Goal: Task Accomplishment & Management: Use online tool/utility

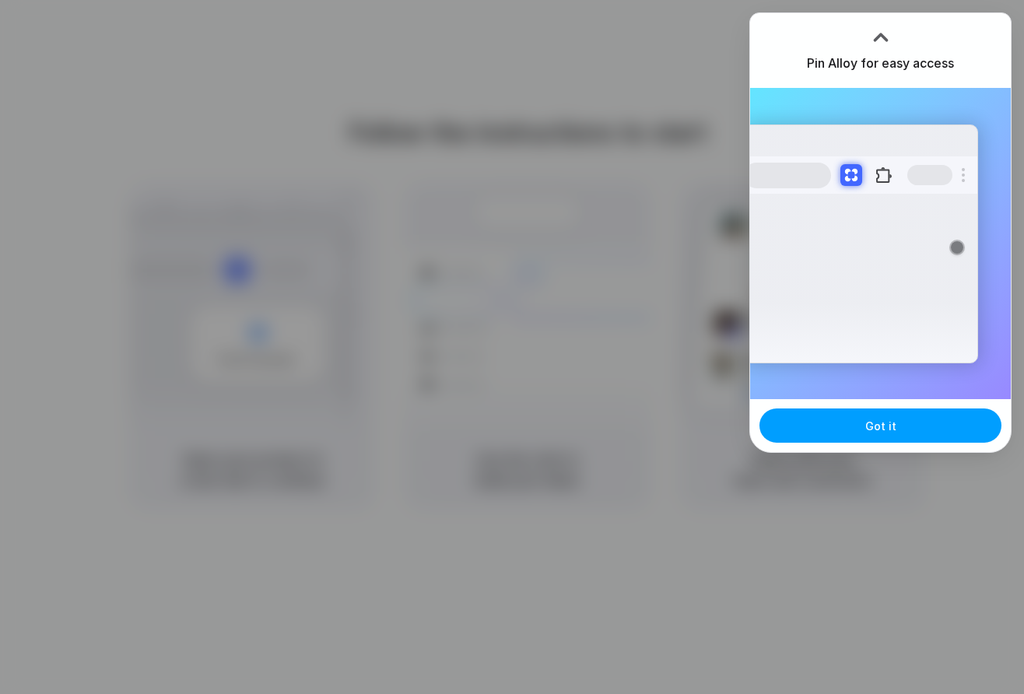
click at [876, 429] on span "Got it" at bounding box center [880, 426] width 31 height 16
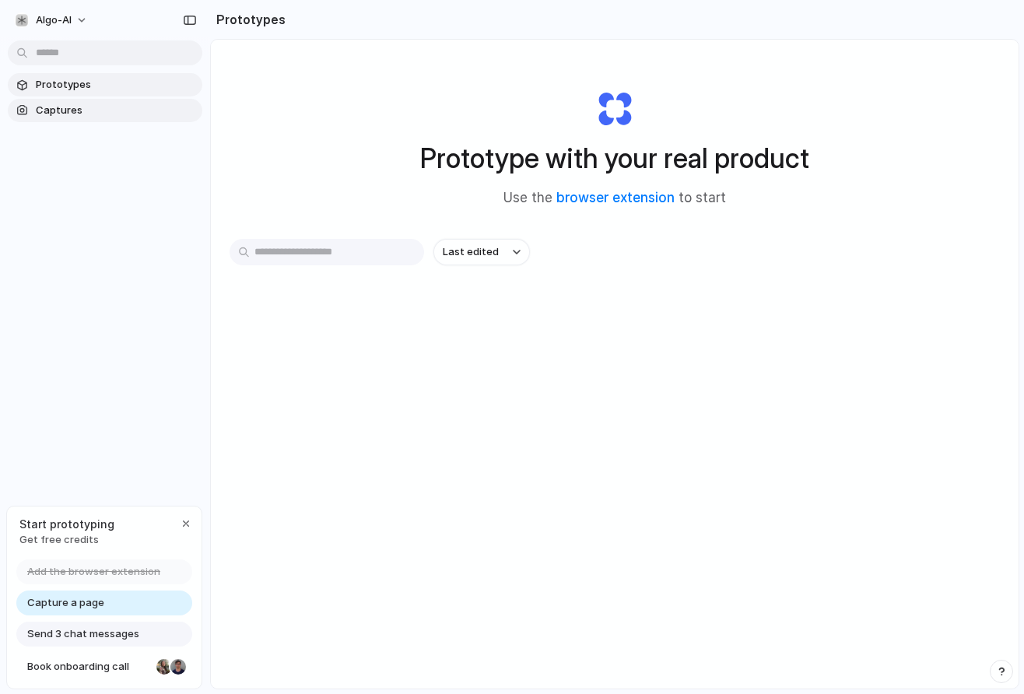
click at [96, 99] on link "Captures" at bounding box center [105, 110] width 194 height 23
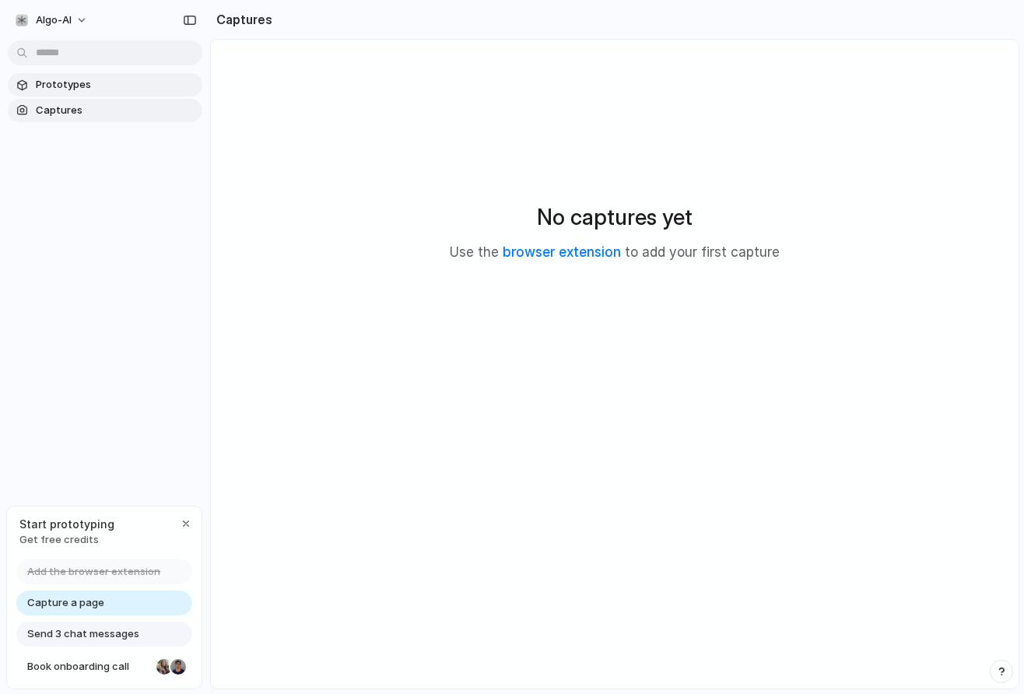
click at [97, 85] on span "Prototypes" at bounding box center [116, 85] width 160 height 16
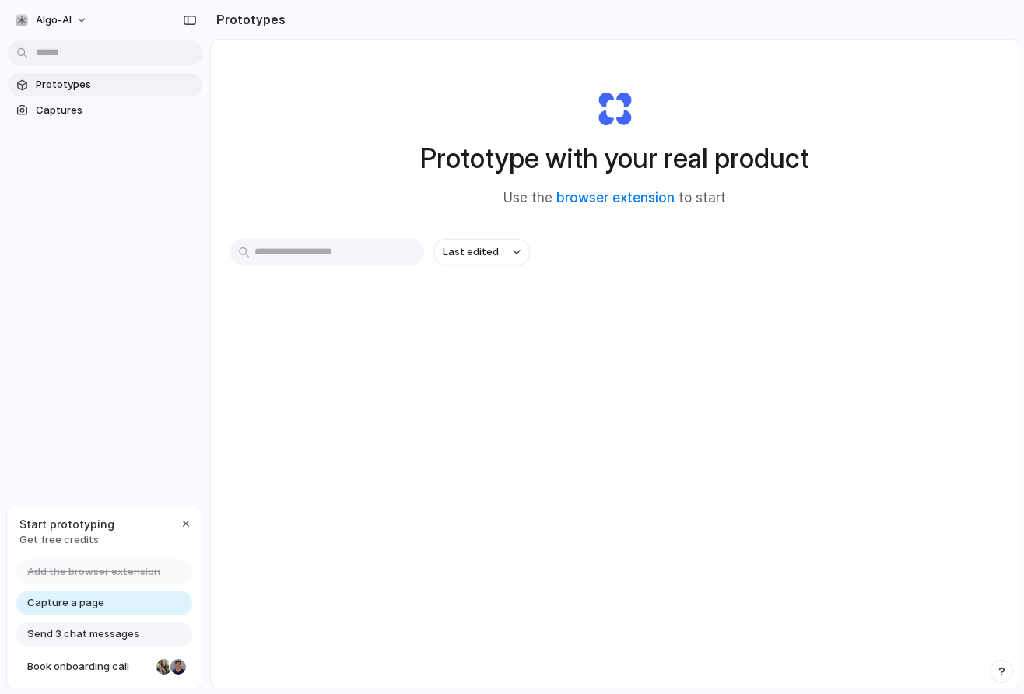
click at [119, 606] on link "Capture a page" at bounding box center [104, 602] width 176 height 25
click at [127, 625] on div "Send 3 chat messages" at bounding box center [104, 634] width 176 height 25
click at [123, 633] on span "Send 3 chat messages" at bounding box center [83, 634] width 112 height 16
click at [103, 638] on span "Send 3 chat messages" at bounding box center [83, 634] width 112 height 16
click at [103, 662] on span "Book onboarding call" at bounding box center [88, 667] width 123 height 16
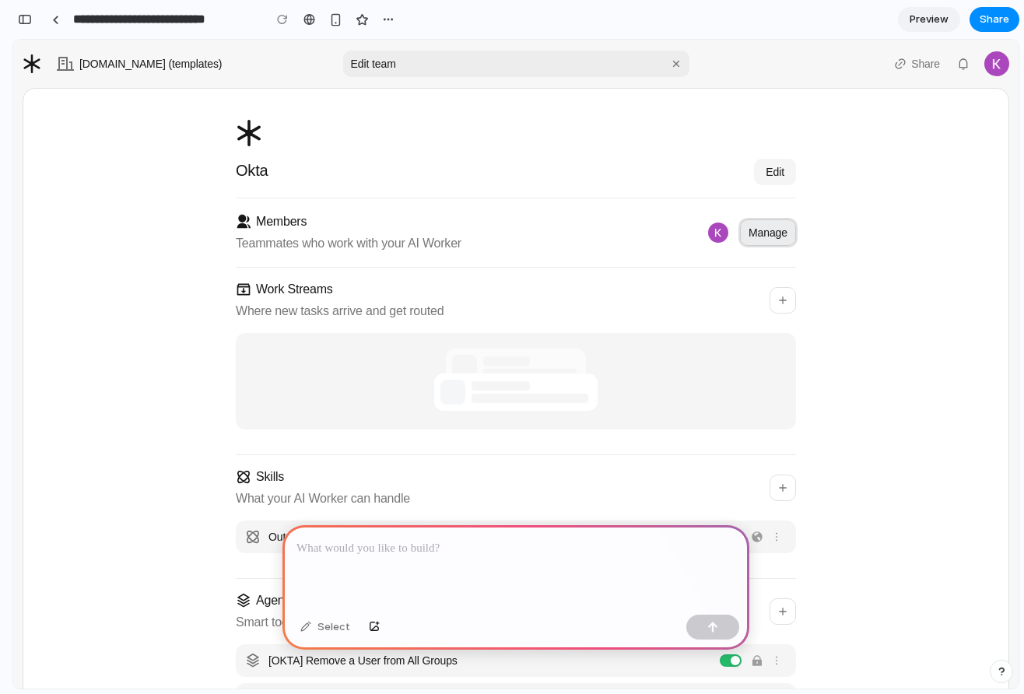
click at [788, 235] on button "Manage" at bounding box center [768, 232] width 56 height 26
click at [706, 223] on div at bounding box center [718, 232] width 25 height 25
click at [634, 214] on div "Members Teammates who work with your AI Worker Manage" at bounding box center [516, 232] width 560 height 69
click at [243, 234] on div "Teammates who work with your AI Worker" at bounding box center [349, 243] width 226 height 19
click at [236, 216] on icon at bounding box center [244, 222] width 16 height 16
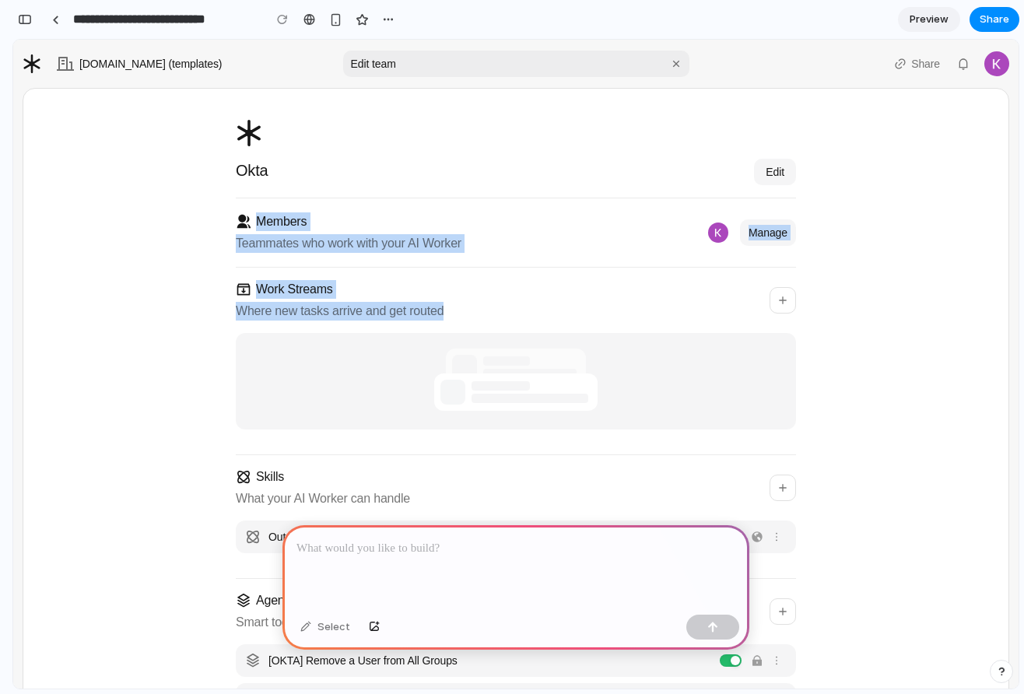
drag, startPoint x: 213, startPoint y: 203, endPoint x: 804, endPoint y: 301, distance: 598.5
click at [804, 301] on div "Okta Edit Members Teammates who work with your AI Worker Manage Work Streams Wh…" at bounding box center [516, 405] width 948 height 597
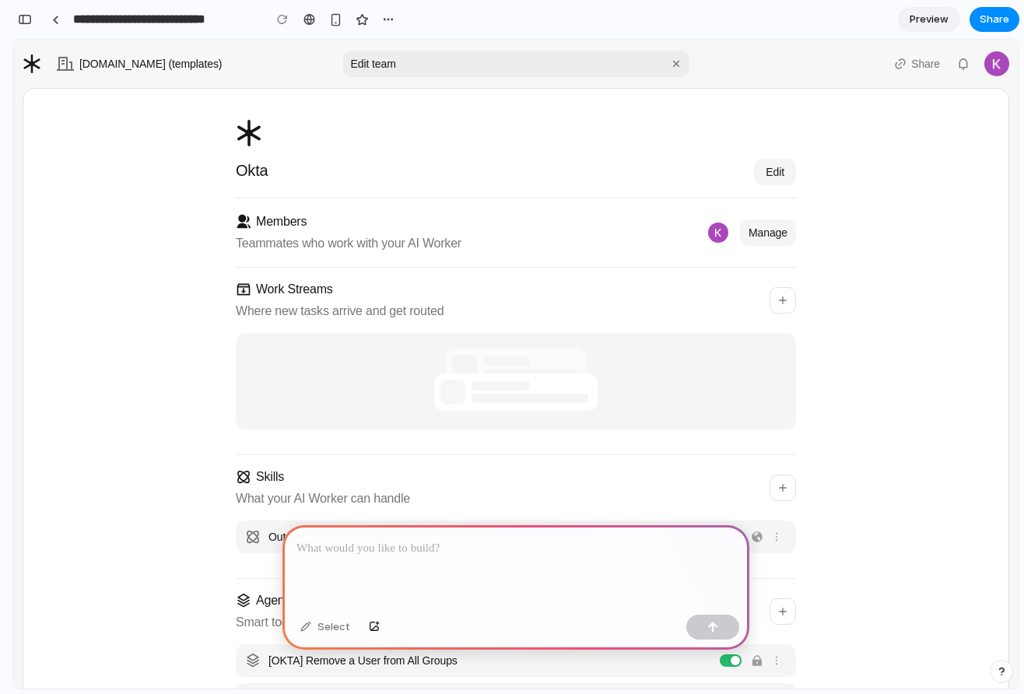
click at [461, 222] on div "Members Teammates who work with your AI Worker Manage" at bounding box center [516, 232] width 560 height 69
click at [322, 629] on div "Select" at bounding box center [325, 627] width 65 height 25
click at [377, 546] on p at bounding box center [515, 548] width 439 height 19
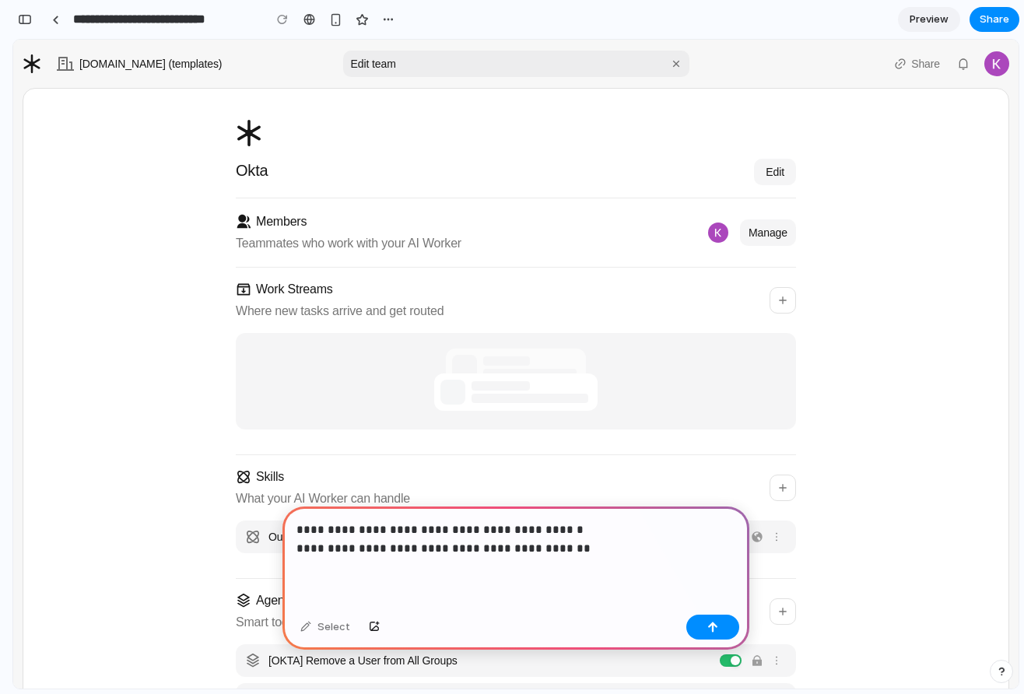
click at [296, 554] on p "**********" at bounding box center [515, 538] width 439 height 37
click at [628, 552] on p "**********" at bounding box center [515, 538] width 439 height 37
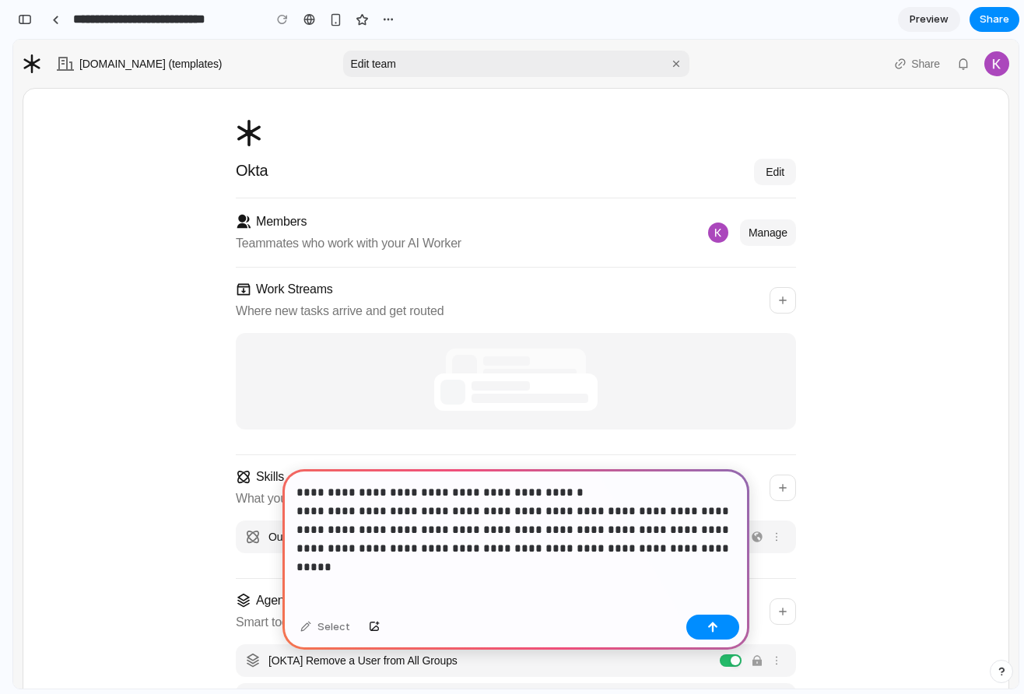
click at [657, 545] on p "**********" at bounding box center [515, 520] width 439 height 75
click at [704, 622] on button "button" at bounding box center [712, 627] width 53 height 25
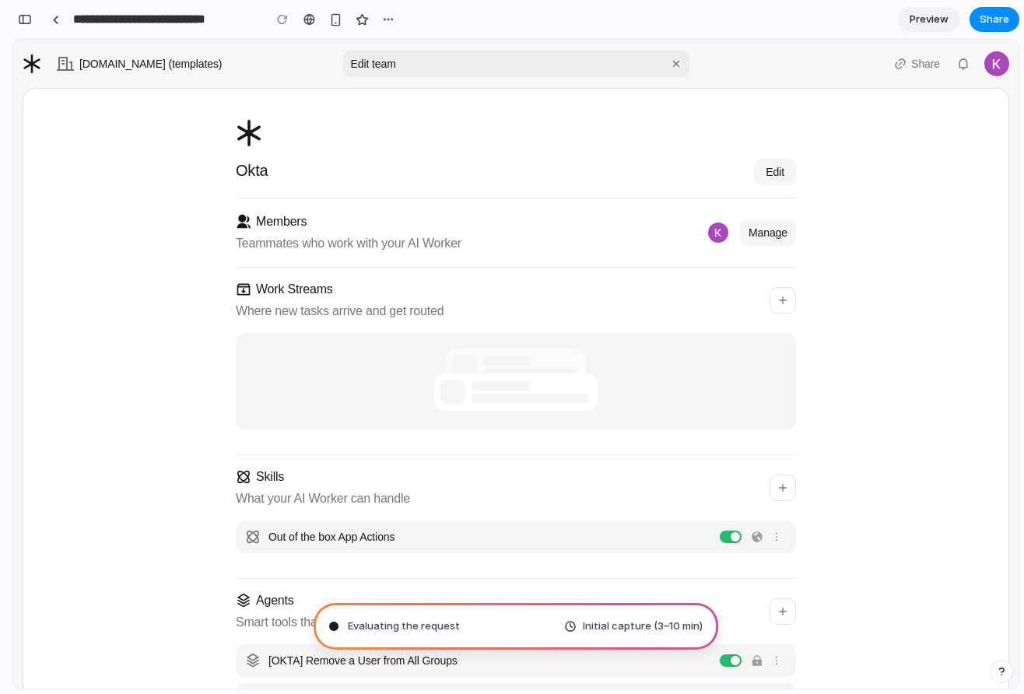
type input "**********"
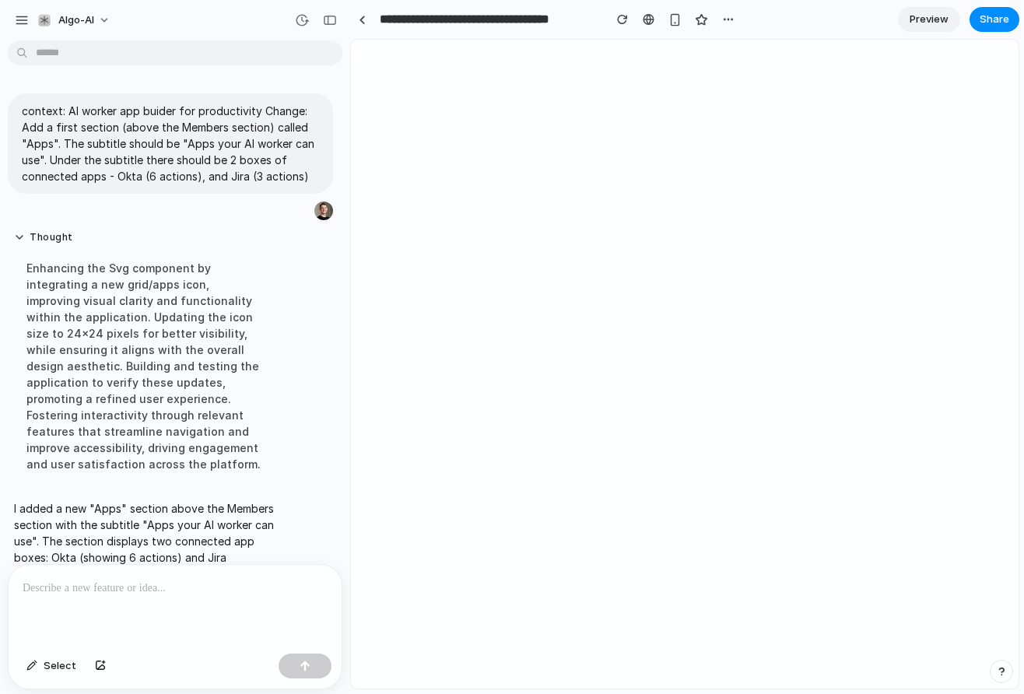
scroll to position [51, 0]
